Goal: Transaction & Acquisition: Obtain resource

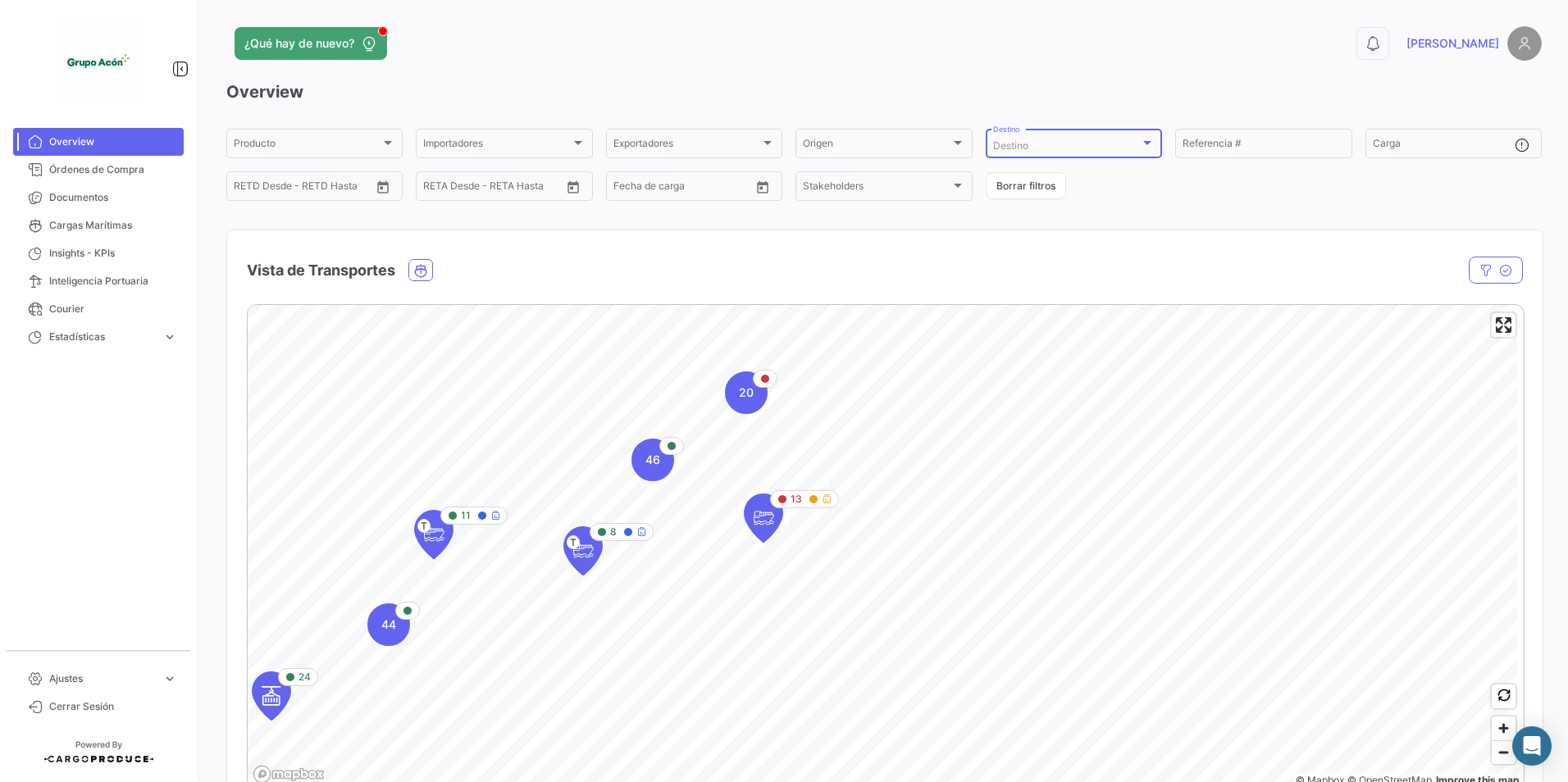
click at [1009, 147] on span "Destino" at bounding box center [1011, 145] width 35 height 13
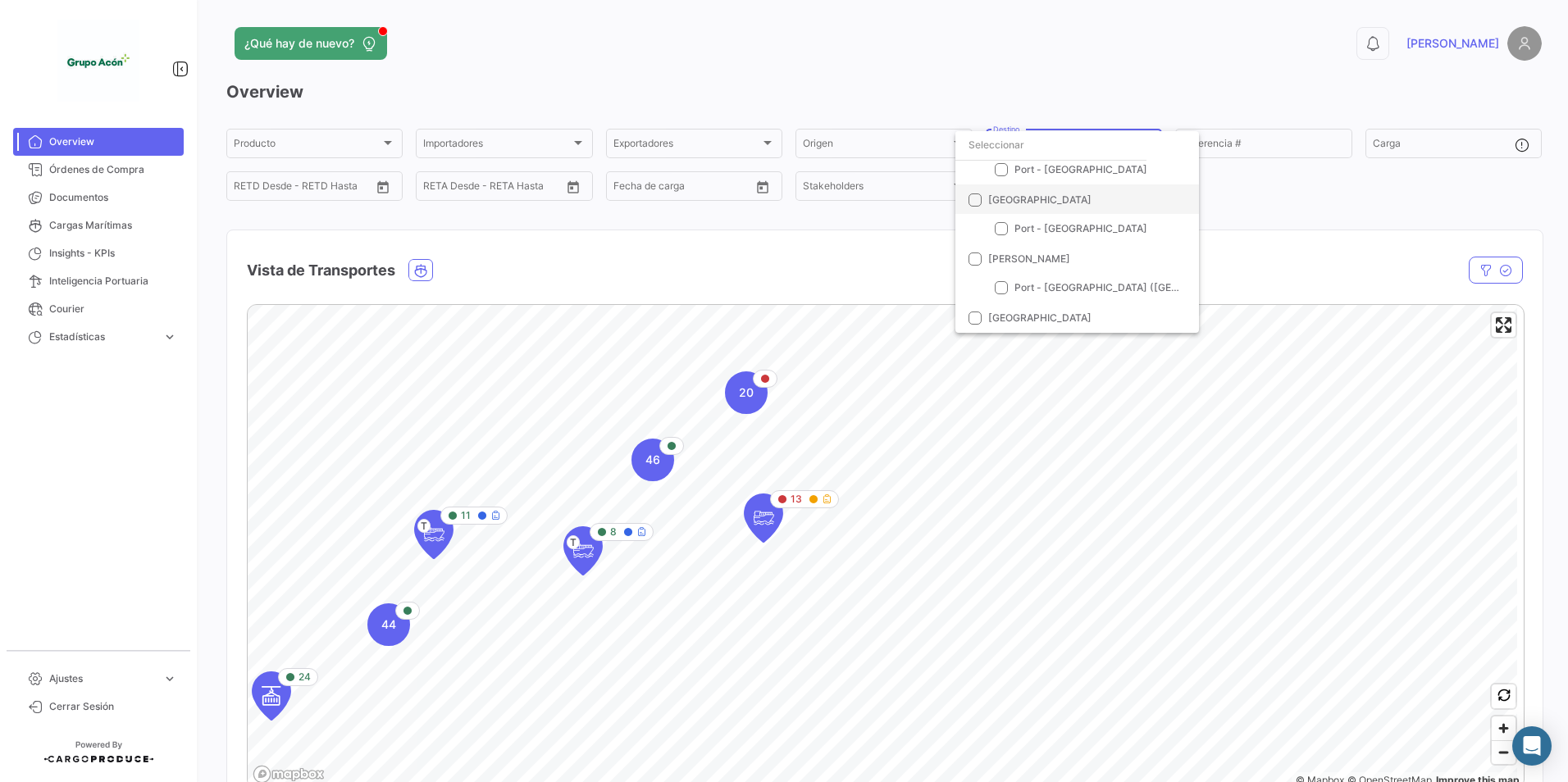
scroll to position [164, 0]
click at [1055, 252] on span "Port - [GEOGRAPHIC_DATA]" at bounding box center [1081, 247] width 133 height 13
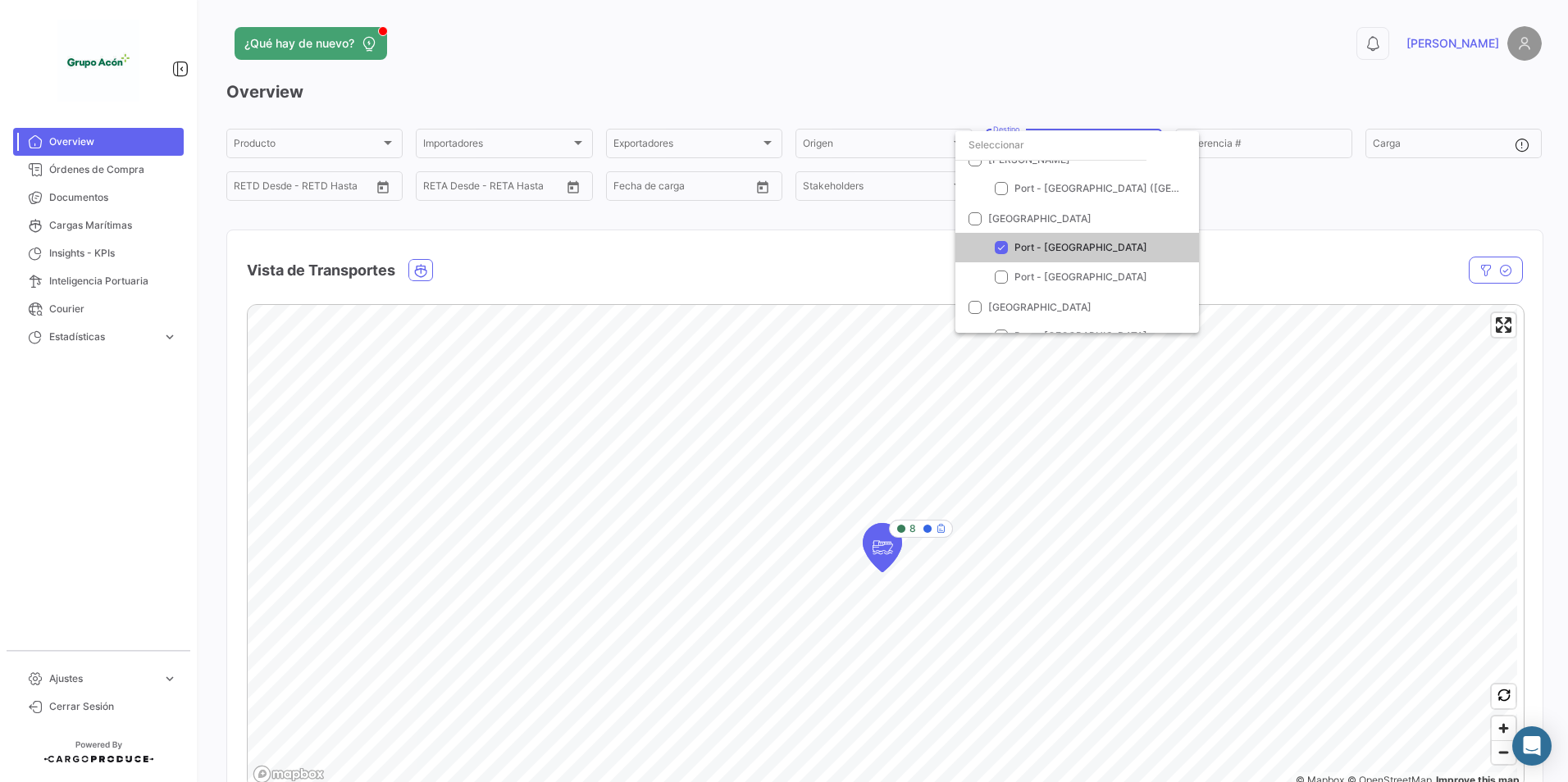
drag, startPoint x: 1090, startPoint y: 551, endPoint x: 683, endPoint y: 605, distance: 410.6
click at [683, 605] on div at bounding box center [784, 391] width 1568 height 782
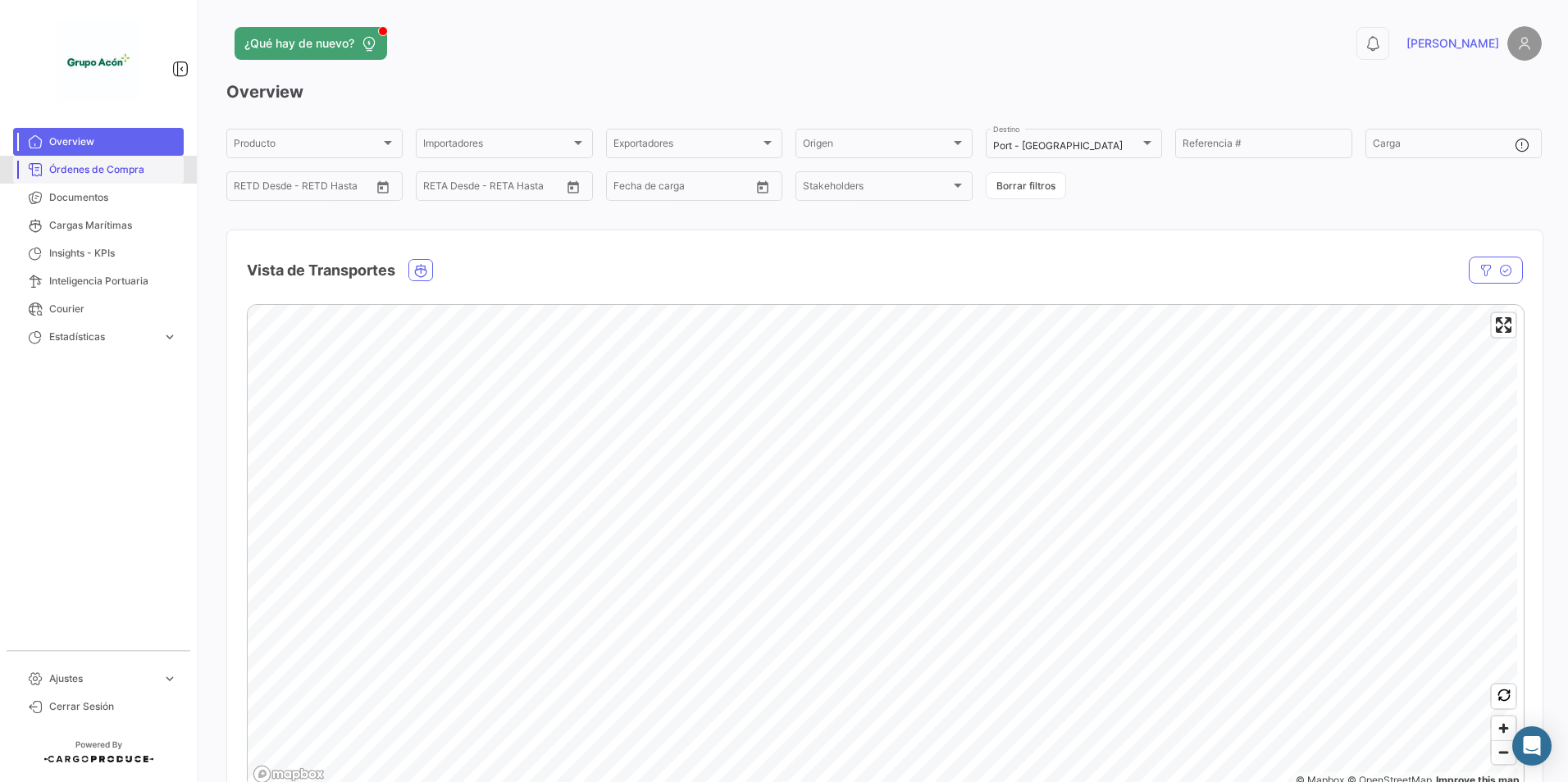
click at [99, 163] on span "Órdenes de Compra" at bounding box center [113, 170] width 128 height 15
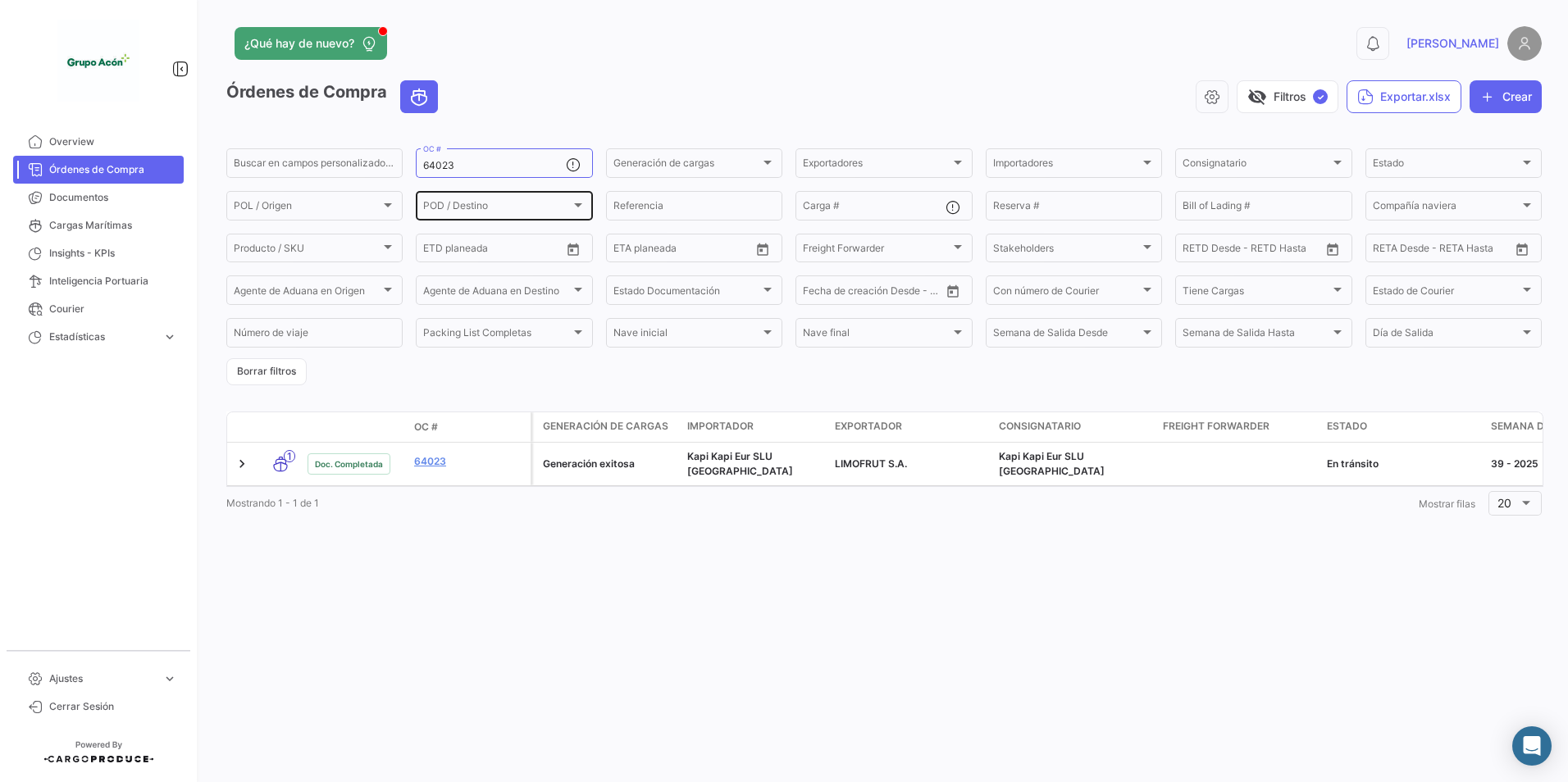
click at [472, 206] on span "POD / Destino" at bounding box center [496, 208] width 146 height 12
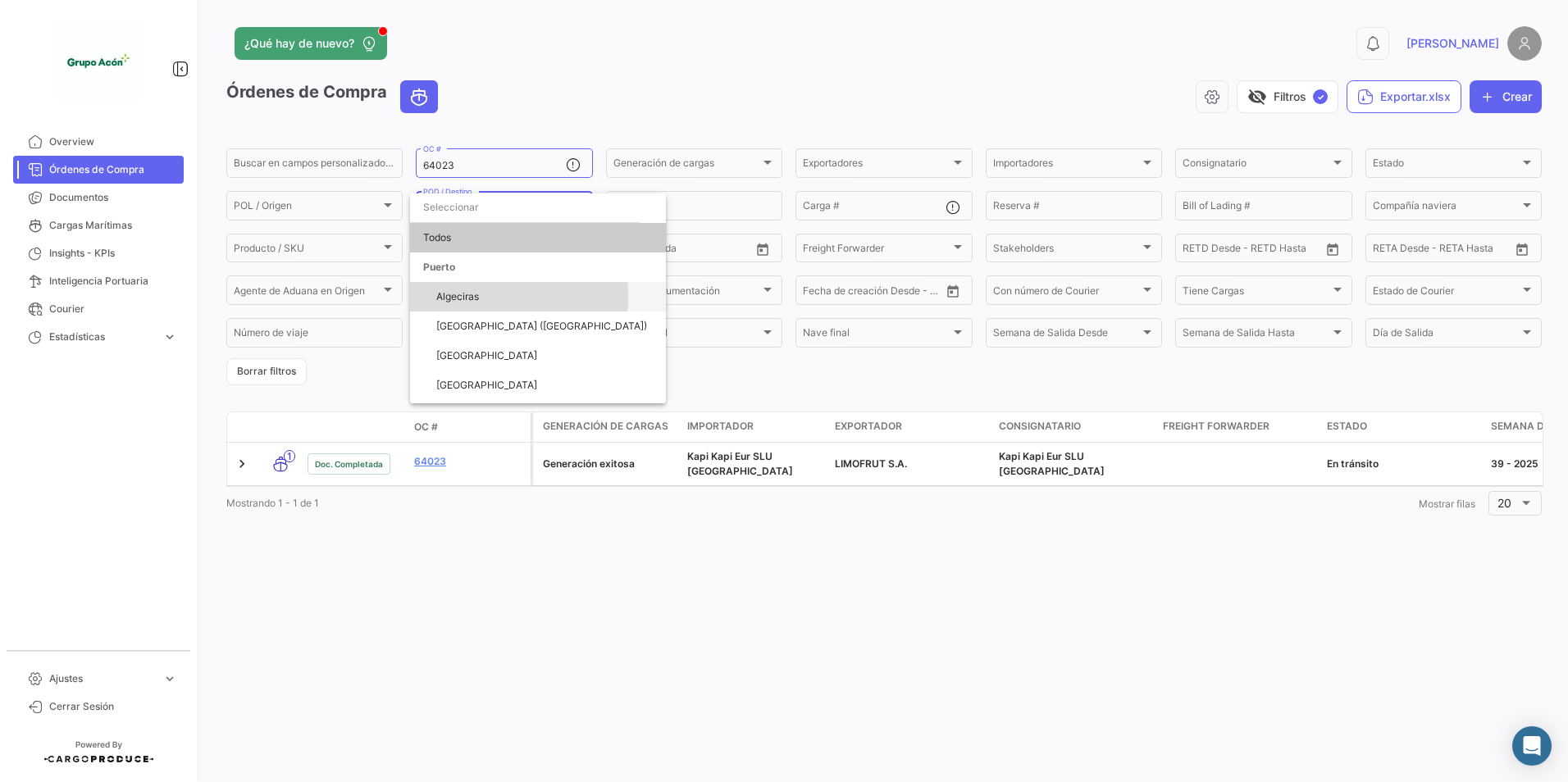
click at [445, 296] on span "Algeciras" at bounding box center [457, 297] width 43 height 13
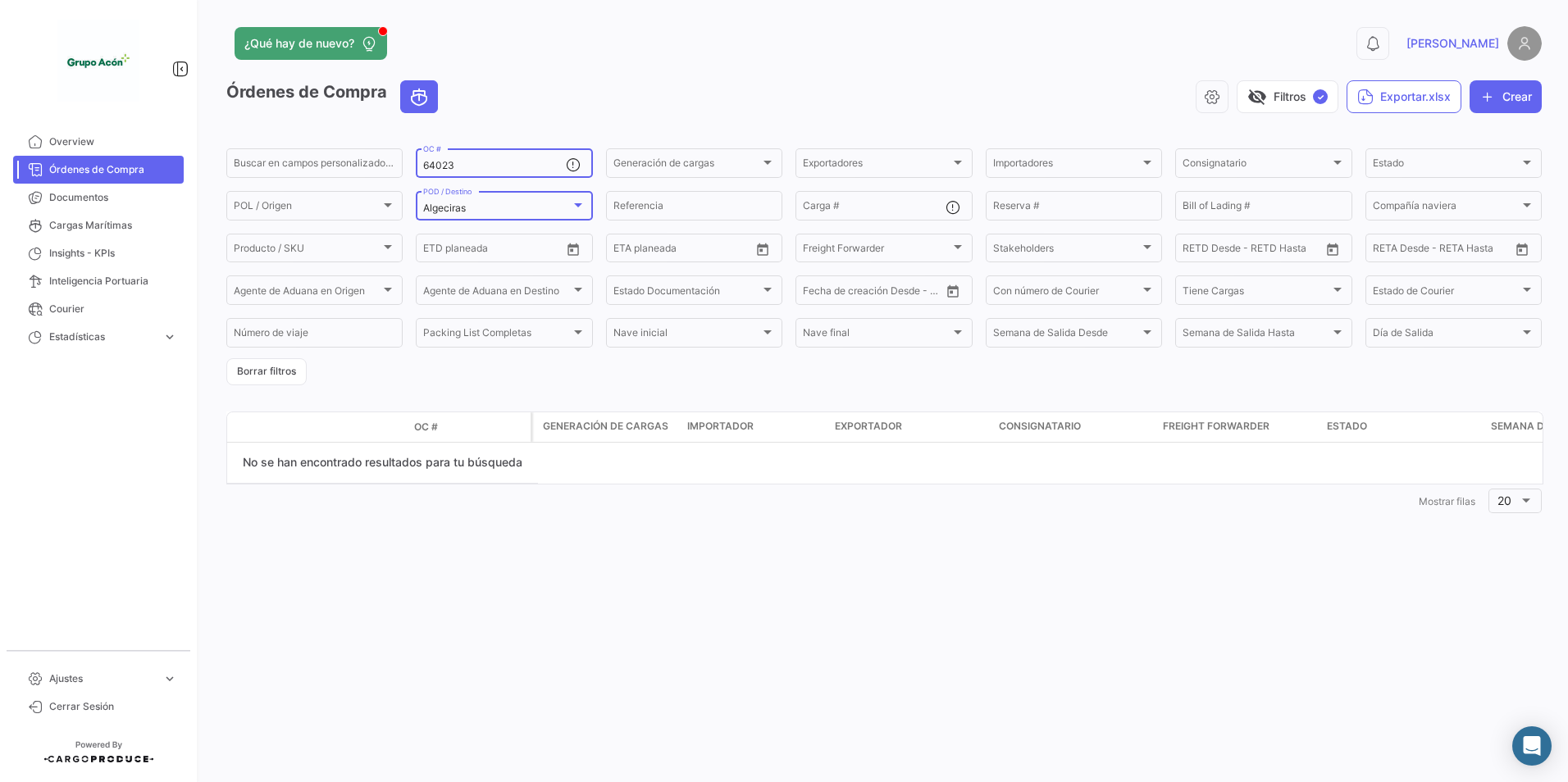
click at [464, 168] on input "64023" at bounding box center [494, 166] width 141 height 12
drag, startPoint x: 466, startPoint y: 163, endPoint x: 199, endPoint y: 160, distance: 267.0
click at [215, 164] on div "¿Qué hay de nuevo? 0 [PERSON_NAME] Órdenes de Compra visibility_off Filtros ✓ E…" at bounding box center [883, 391] width 1367 height 782
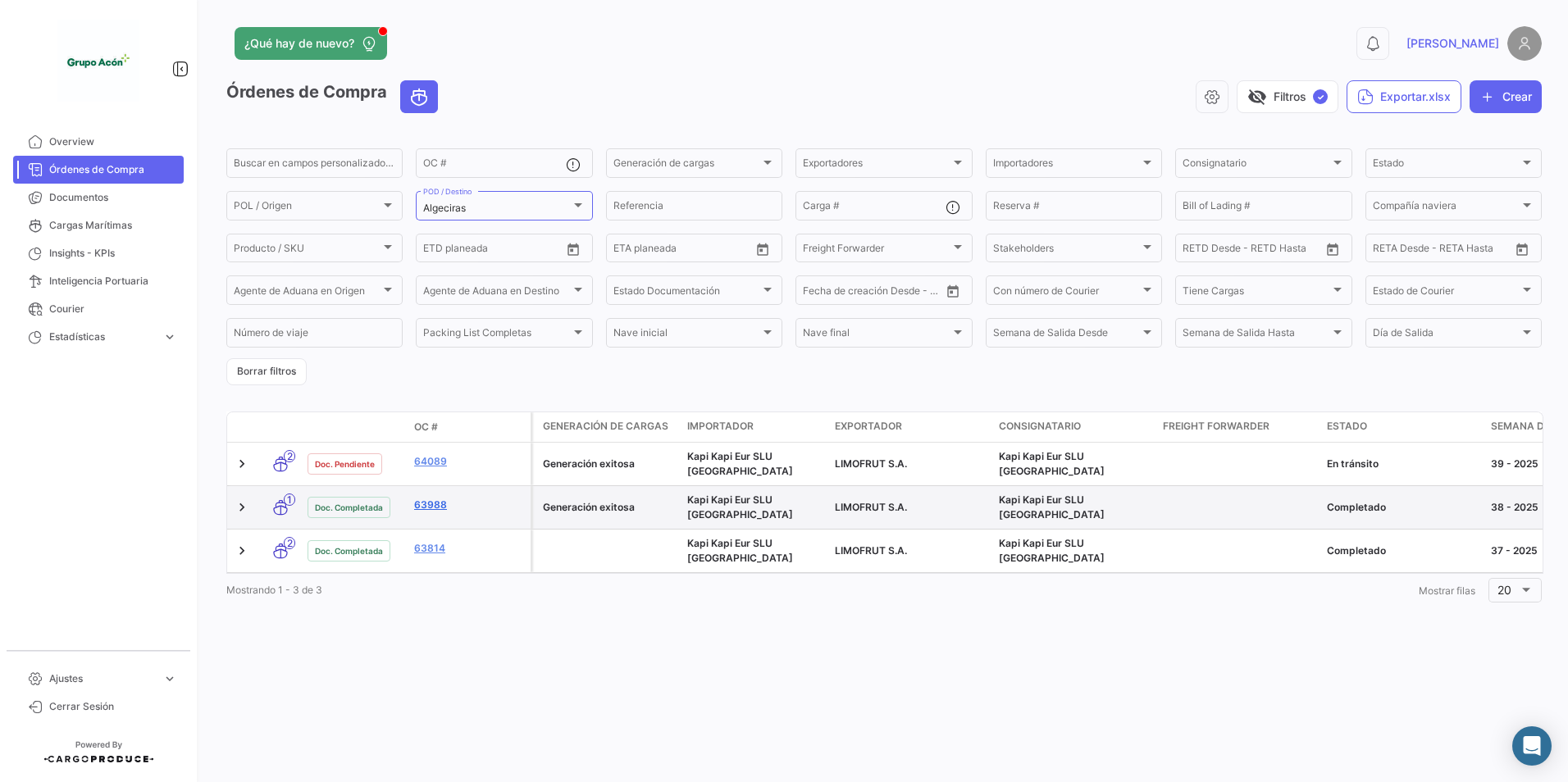
click at [435, 498] on link "63988" at bounding box center [468, 505] width 110 height 15
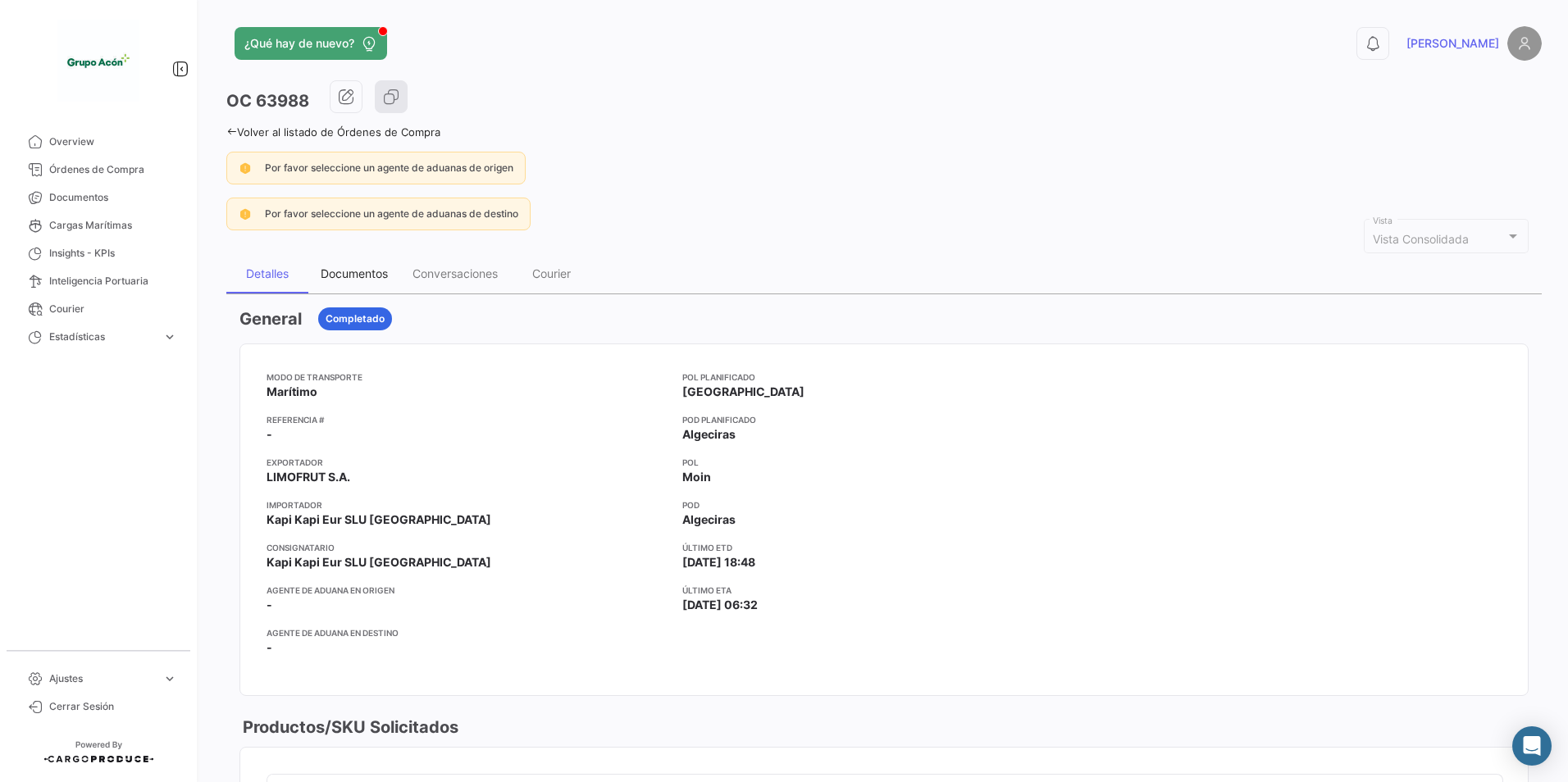
click at [360, 274] on div "Documentos" at bounding box center [354, 273] width 67 height 14
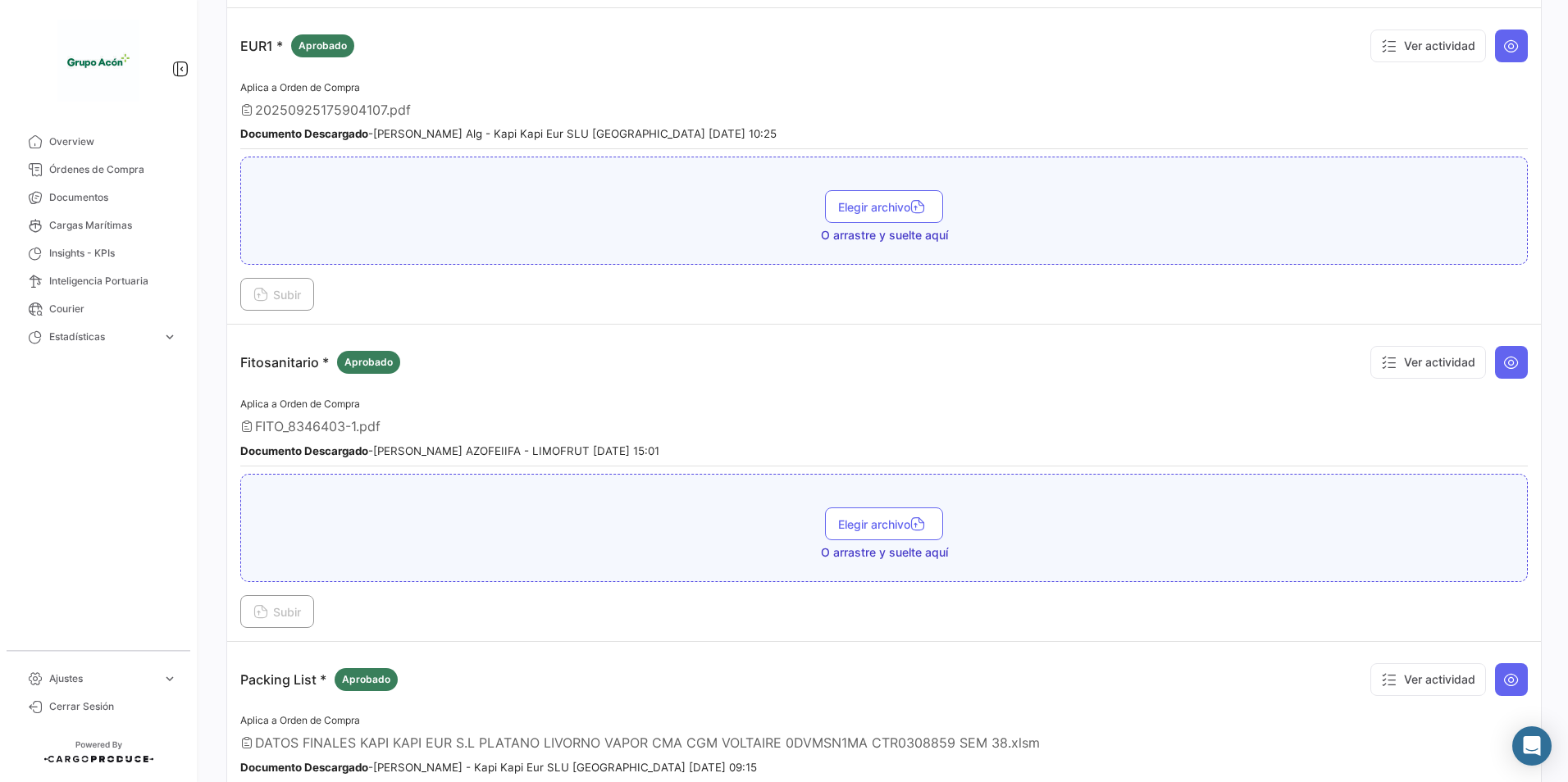
scroll to position [1393, 0]
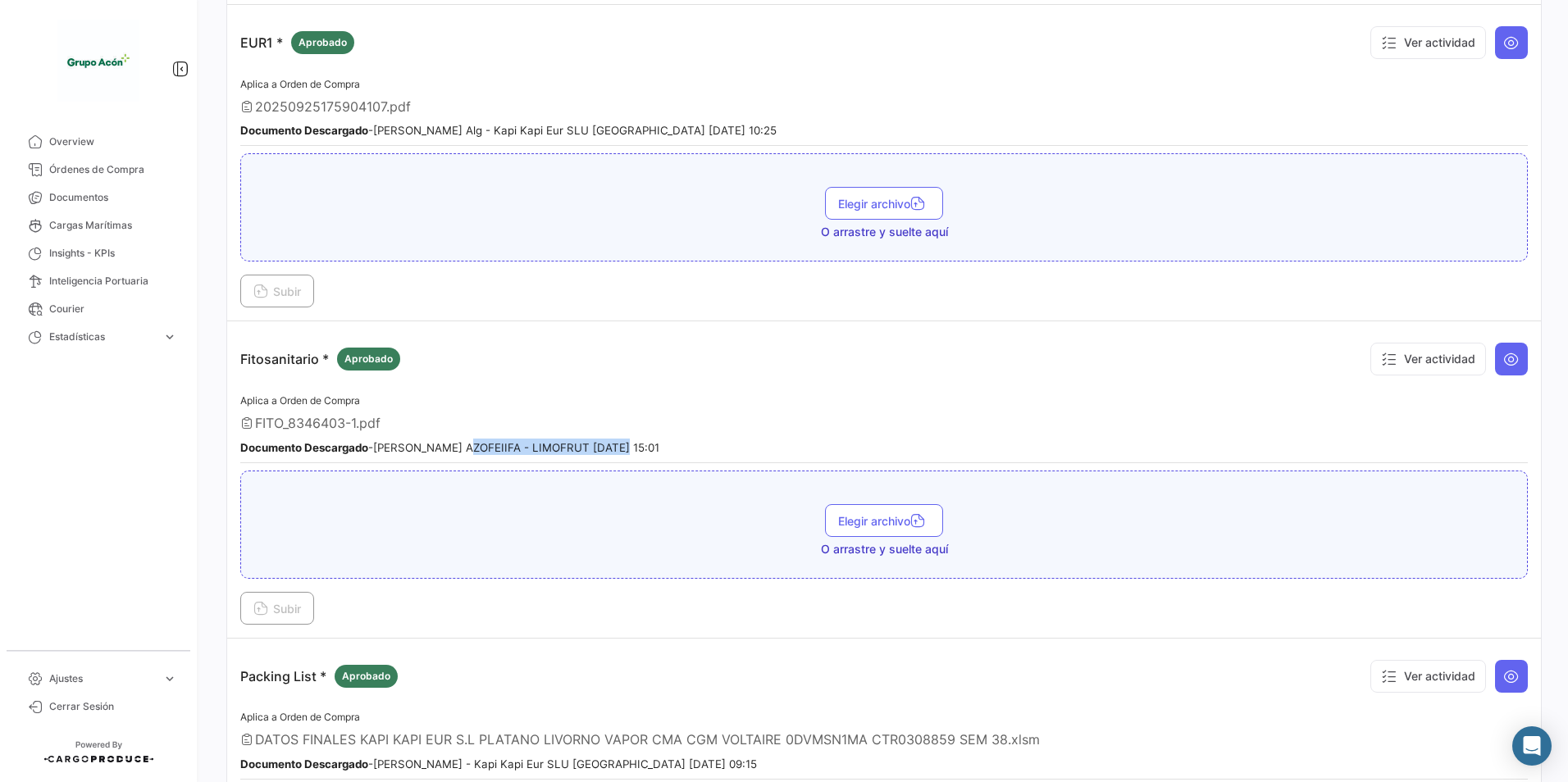
drag, startPoint x: 583, startPoint y: 442, endPoint x: 630, endPoint y: 440, distance: 47.0
click at [630, 440] on div "Documento Descargado - [PERSON_NAME] [DATE] 15:01" at bounding box center [884, 447] width 1287 height 16
drag, startPoint x: 630, startPoint y: 440, endPoint x: 535, endPoint y: 402, distance: 102.3
click at [535, 402] on div "Aplica a Orden de Compra FITO_8346403-1.pdf Documento Descargado - [PERSON_NAME…" at bounding box center [884, 427] width 1287 height 72
click at [1506, 368] on button at bounding box center [1512, 360] width 33 height 33
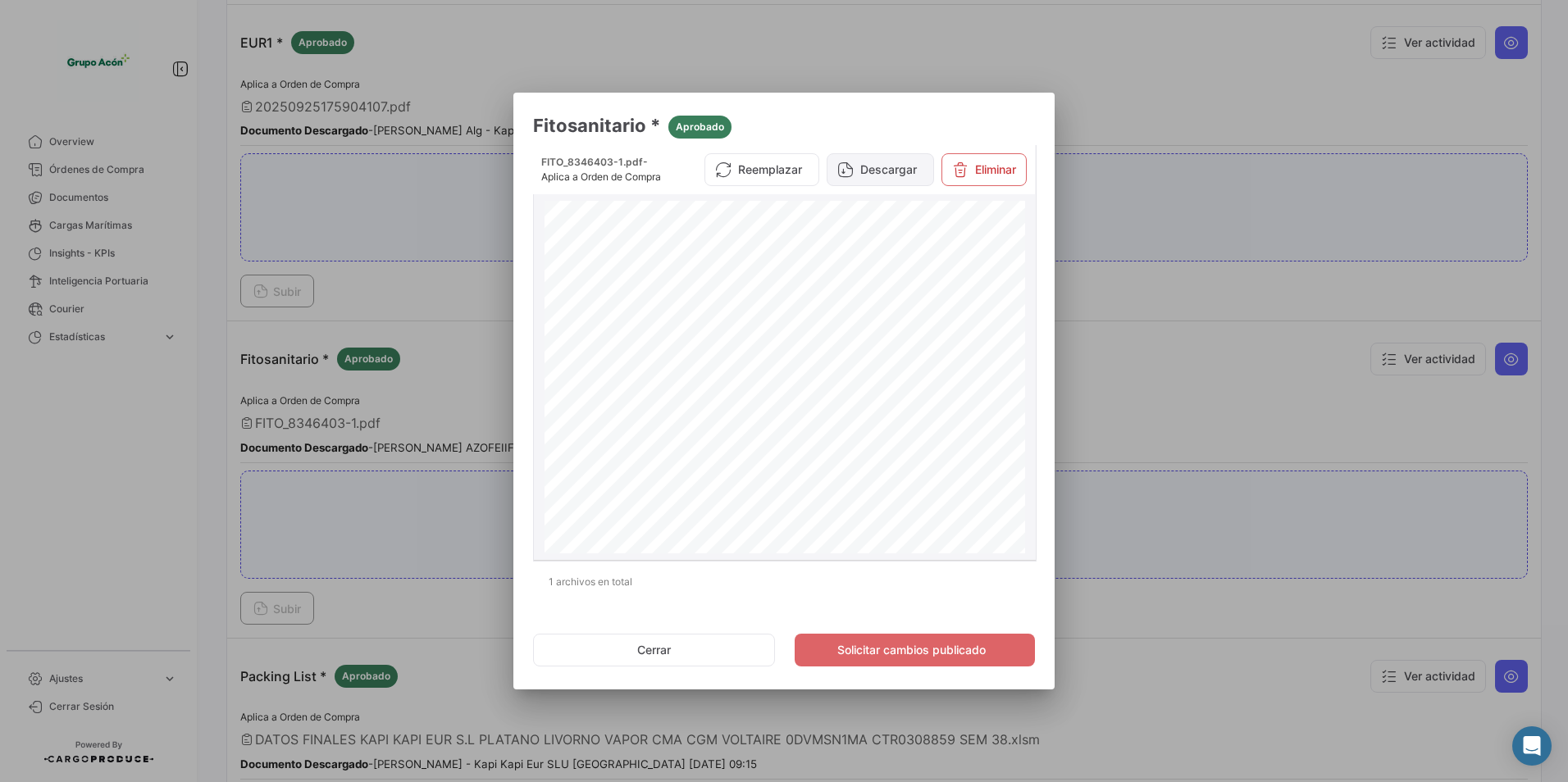
click at [884, 179] on button "Descargar" at bounding box center [880, 170] width 108 height 33
click at [1178, 351] on div at bounding box center [784, 391] width 1568 height 782
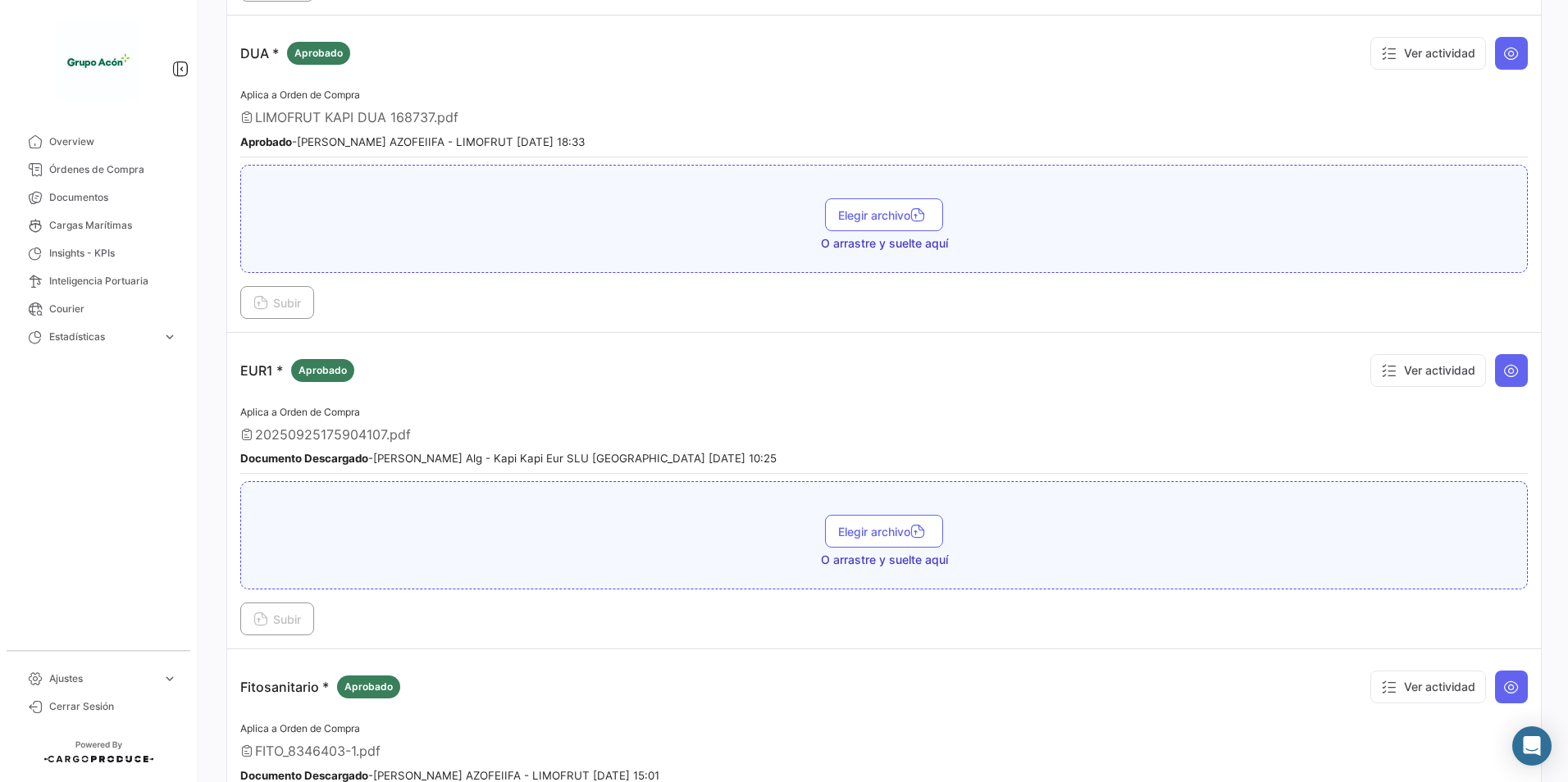
scroll to position [984, 0]
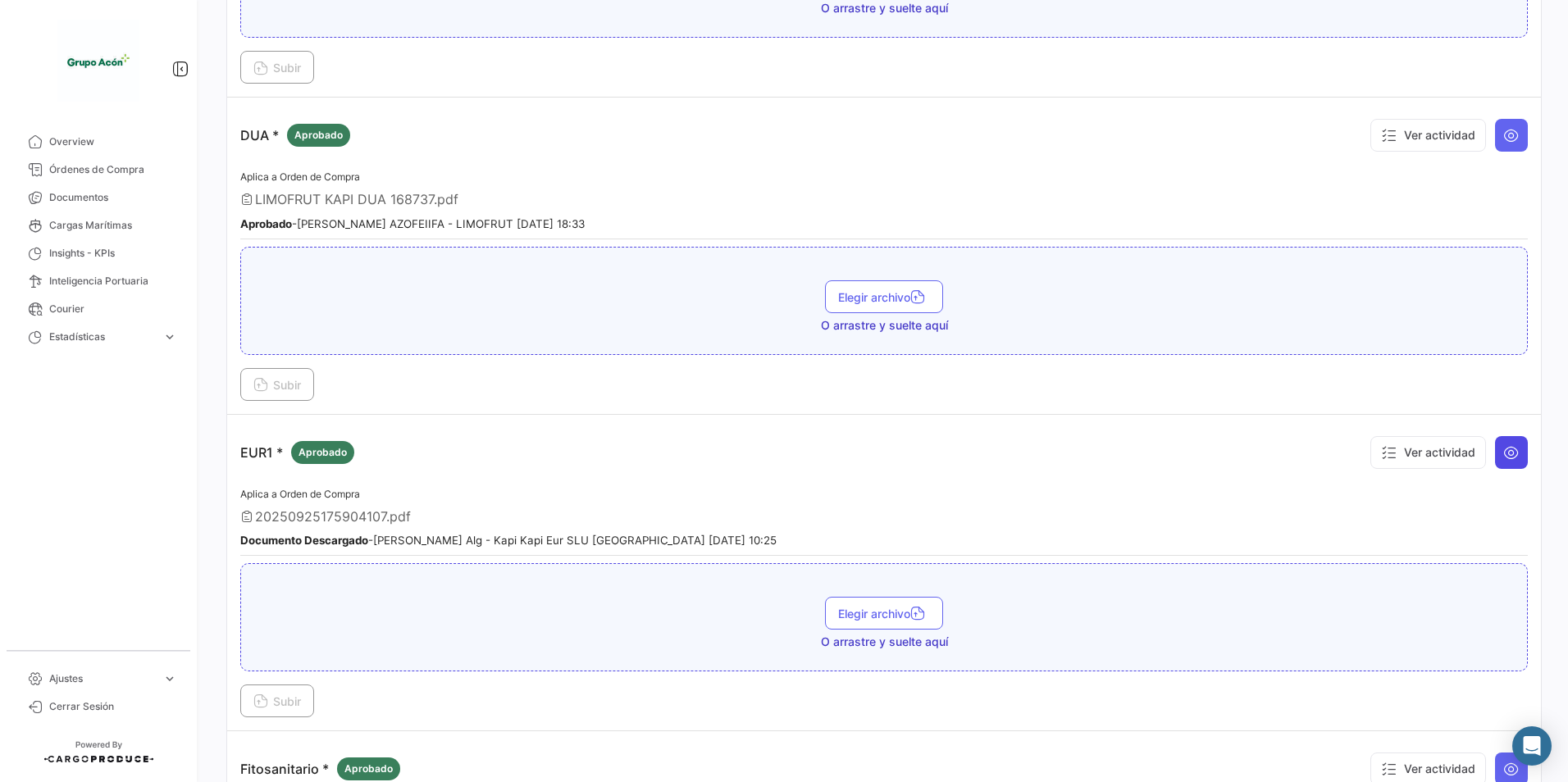
click at [1503, 454] on icon at bounding box center [1511, 453] width 16 height 16
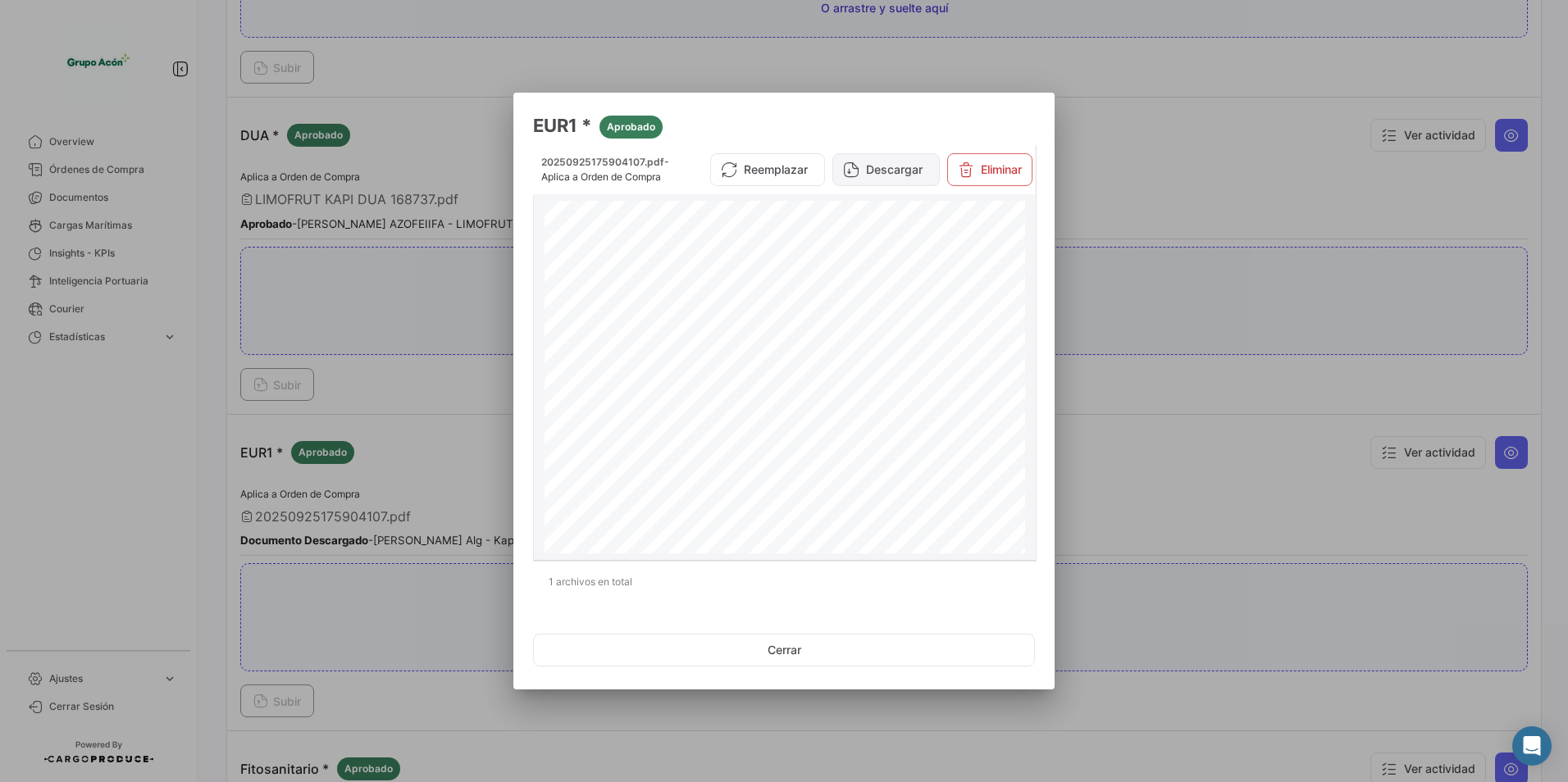
click at [906, 175] on button "Descargar" at bounding box center [886, 170] width 108 height 33
drag, startPoint x: 1136, startPoint y: 459, endPoint x: 845, endPoint y: 462, distance: 291.0
click at [1136, 459] on div at bounding box center [784, 391] width 1568 height 782
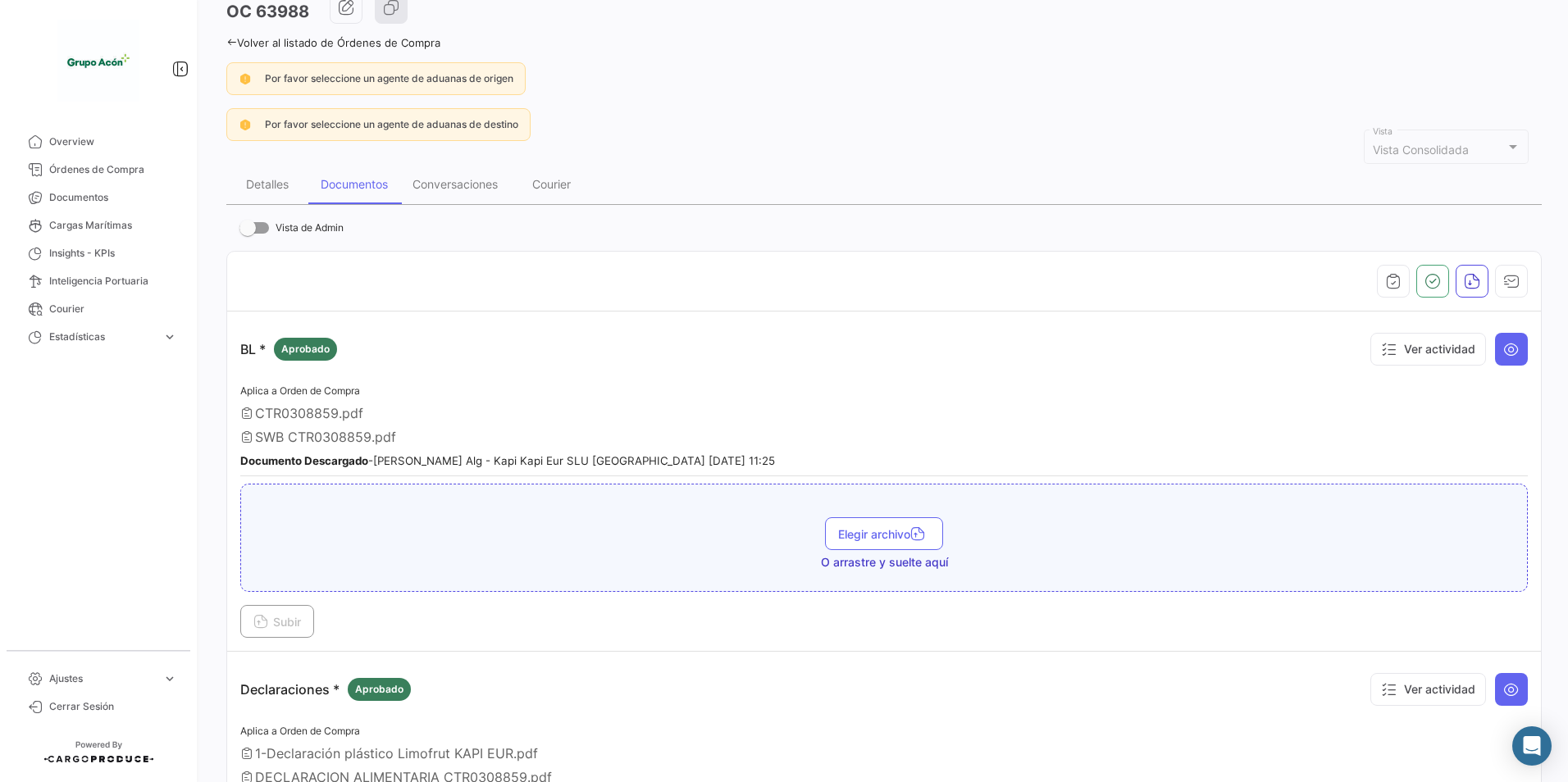
scroll to position [0, 0]
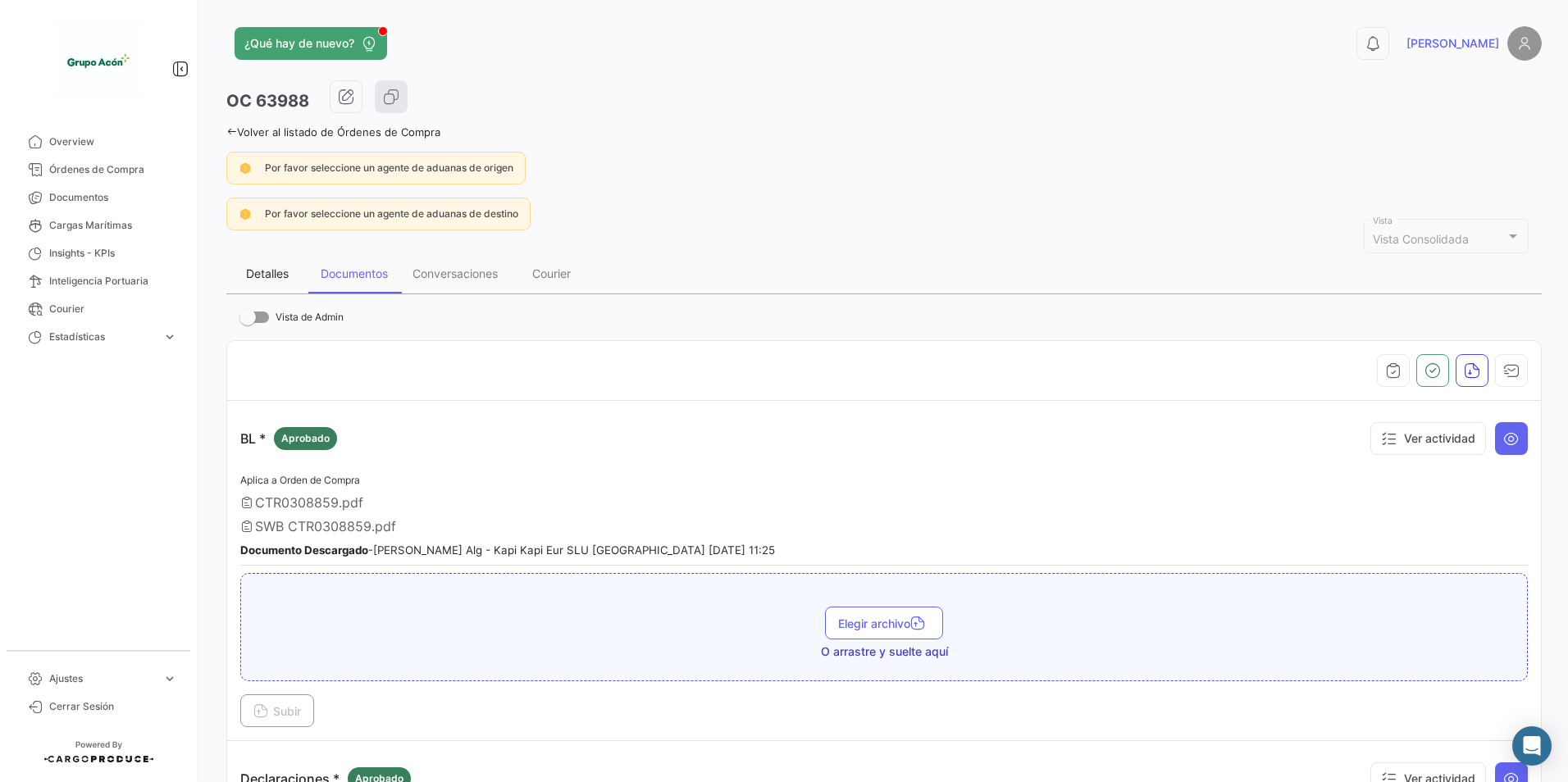
click at [279, 266] on div "Detalles" at bounding box center [267, 273] width 43 height 14
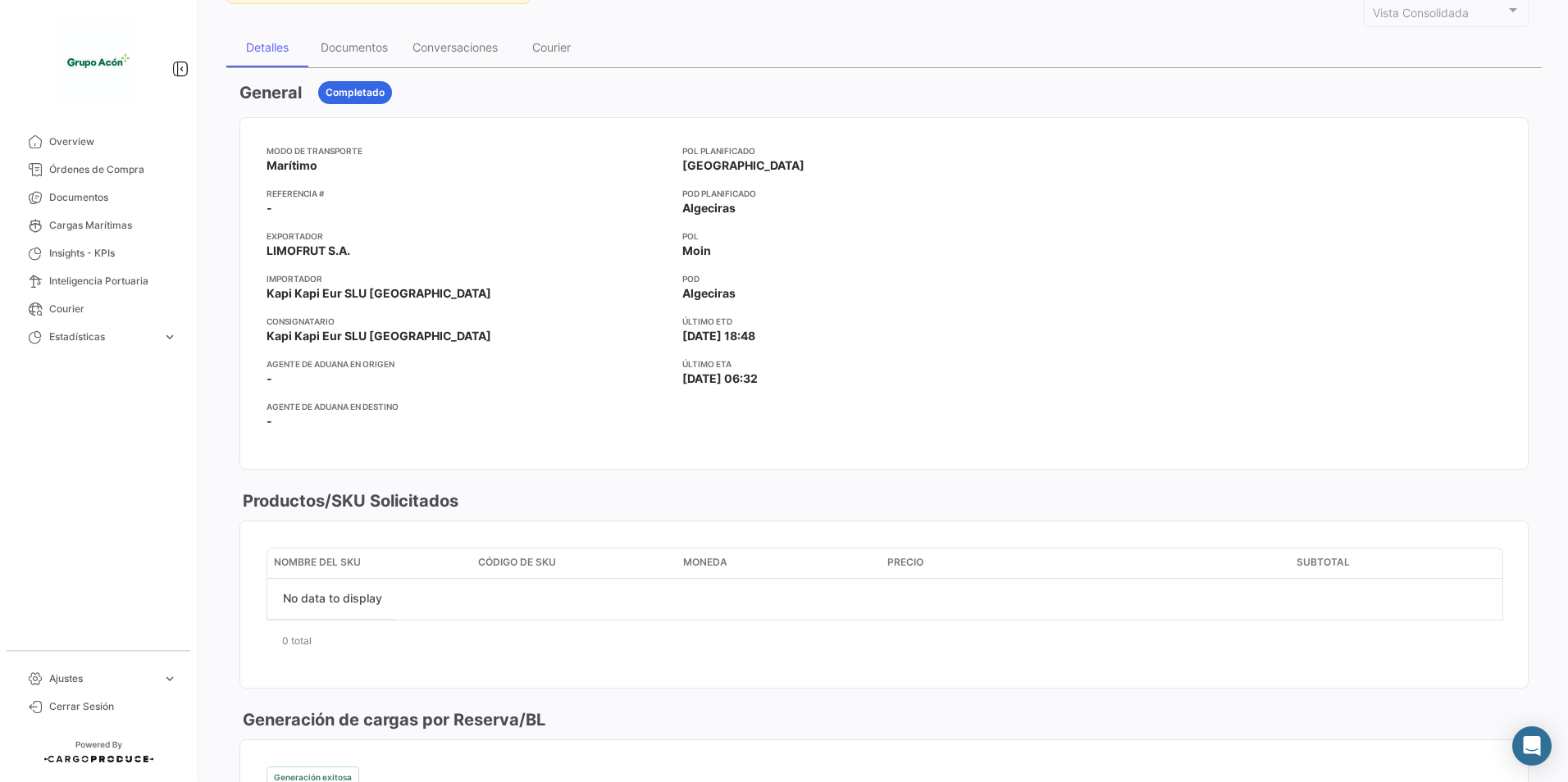
scroll to position [226, 0]
